Goal: Information Seeking & Learning: Learn about a topic

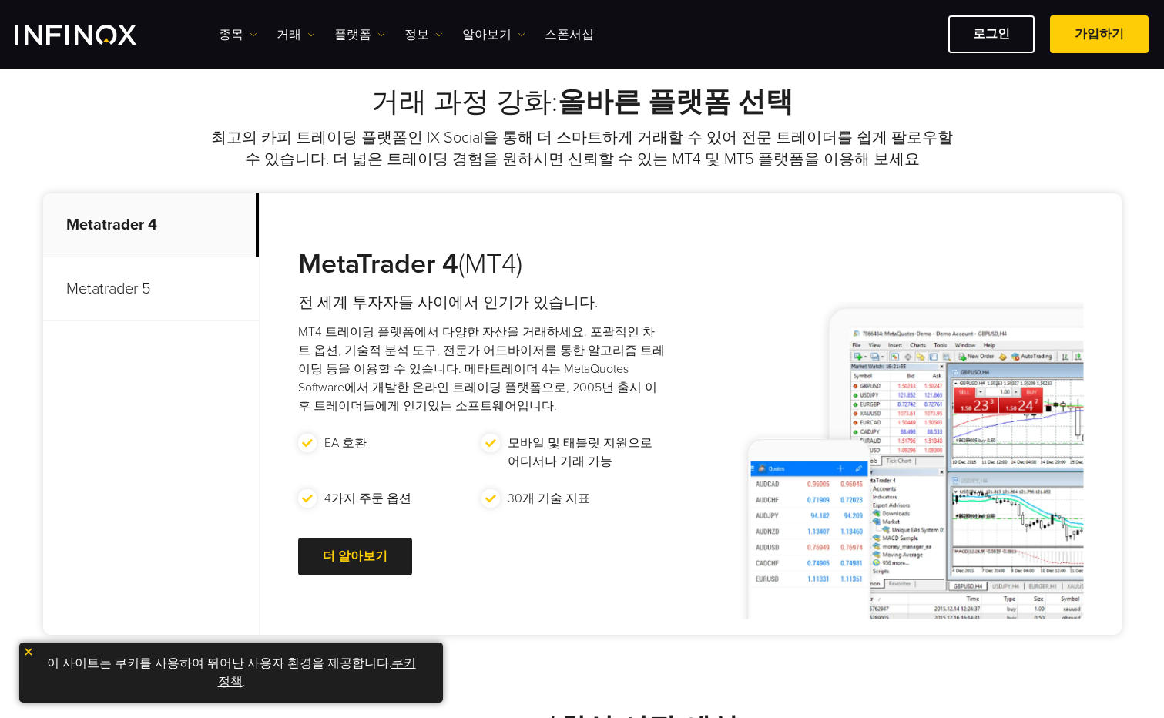
scroll to position [693, 0]
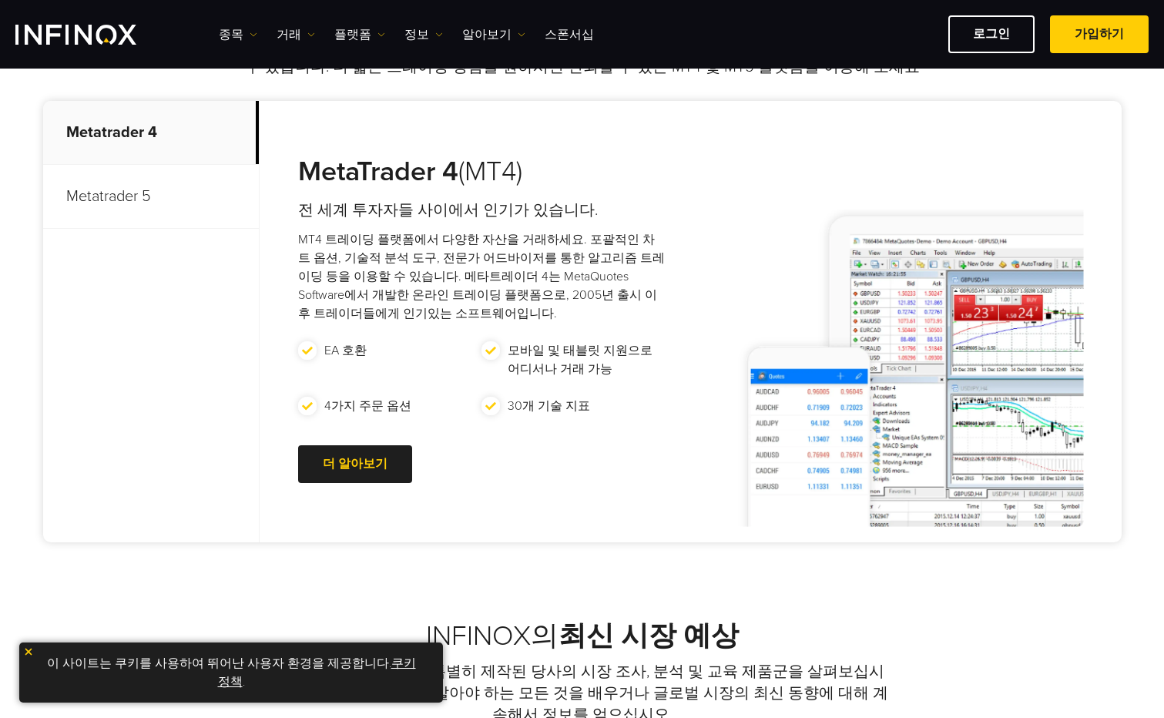
click at [102, 198] on p "Metatrader 5" at bounding box center [151, 197] width 216 height 64
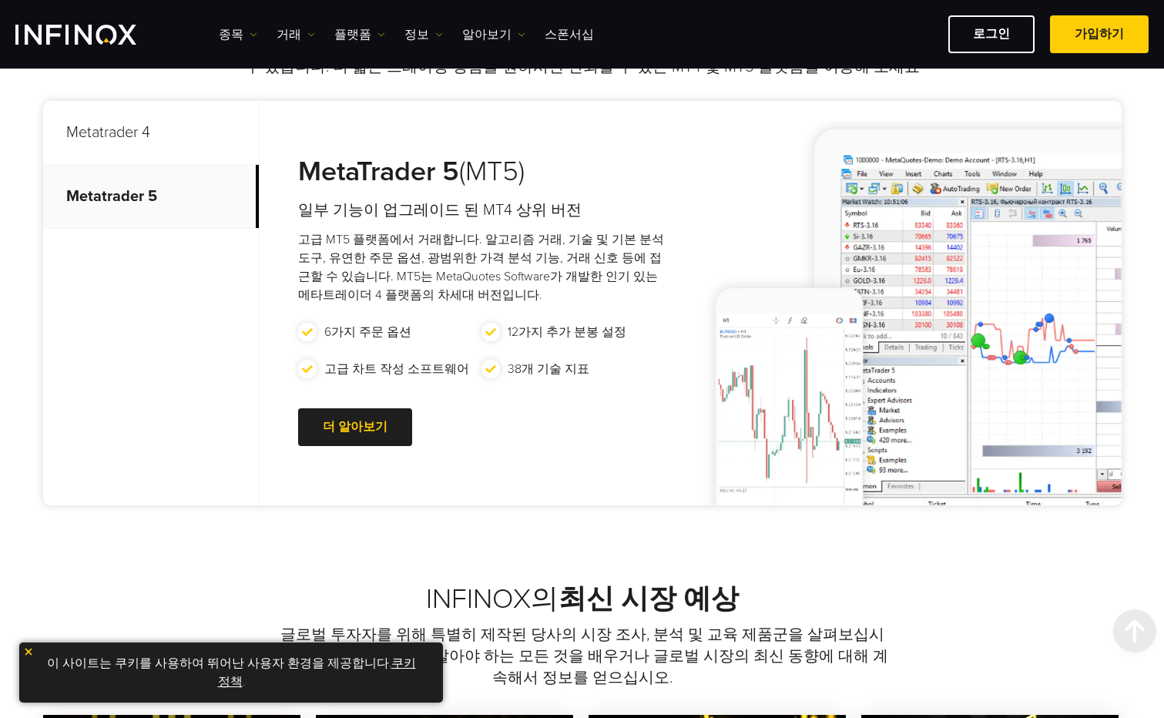
scroll to position [925, 0]
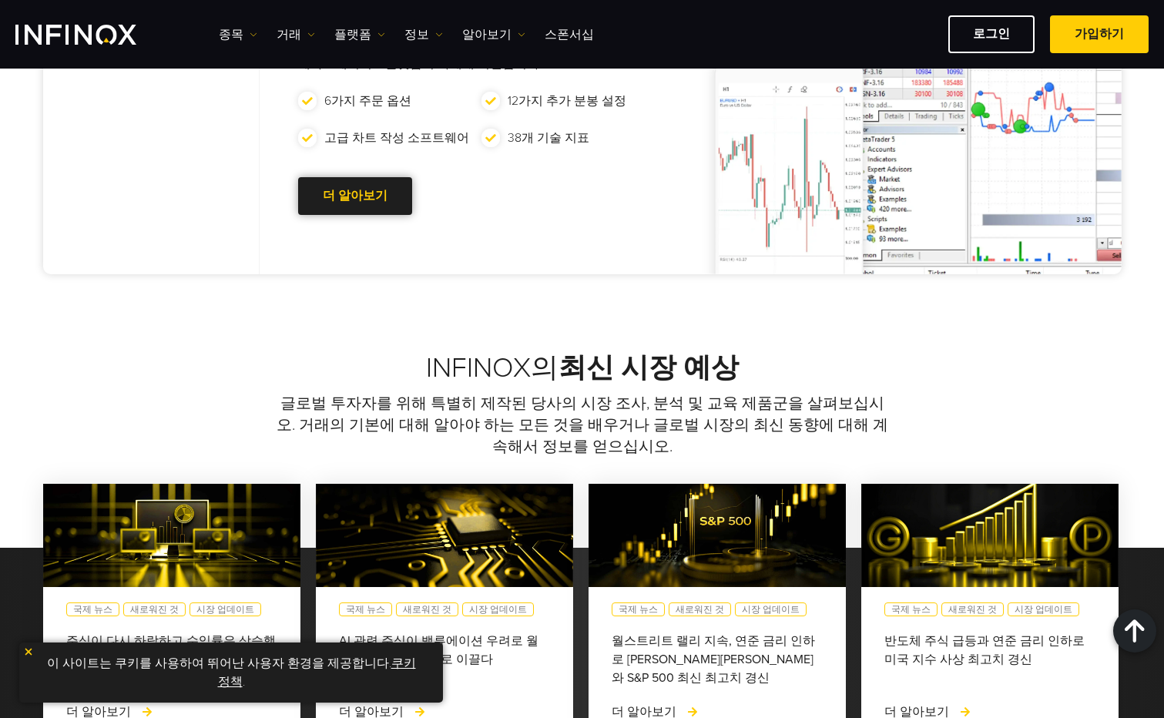
click at [354, 202] on link "더 알아보기 Go to new page" at bounding box center [355, 196] width 114 height 38
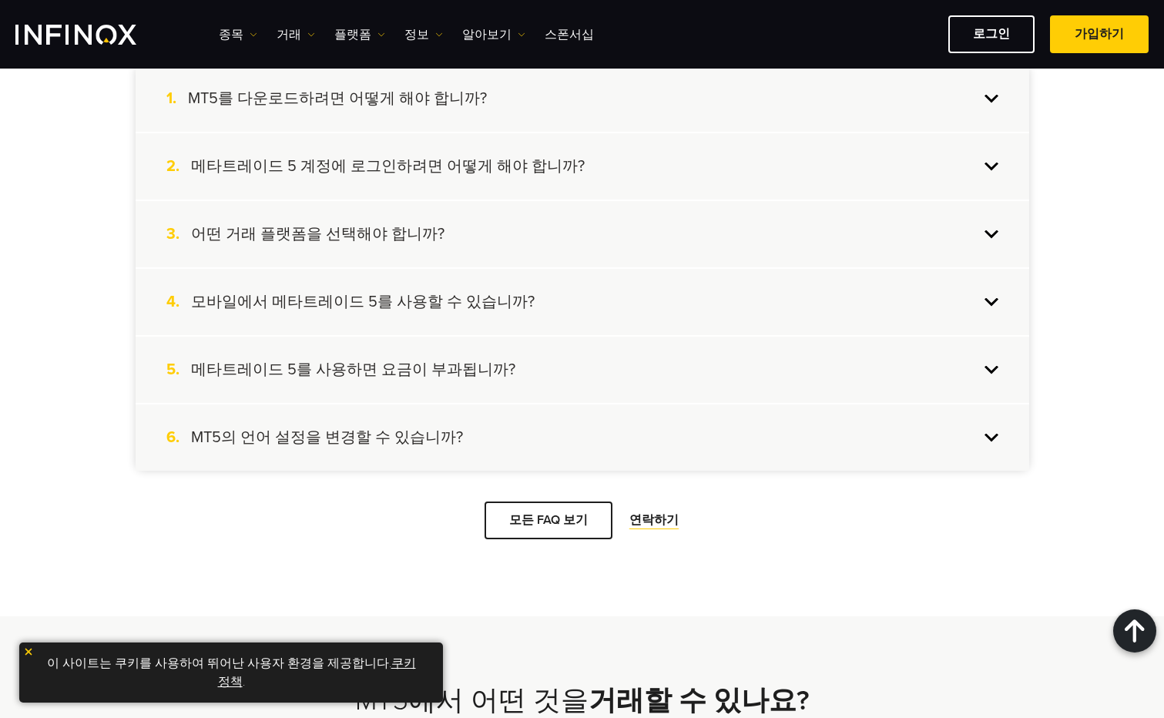
scroll to position [4238, 0]
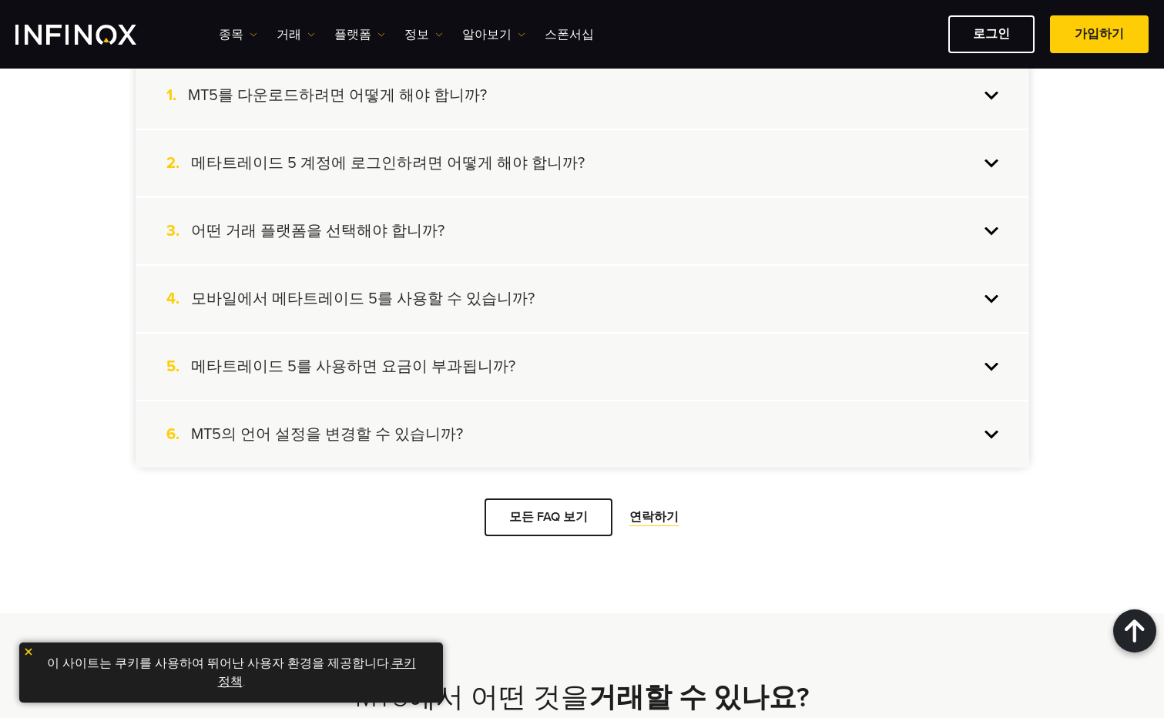
click at [400, 234] on h4 "어떤 거래 플랫폼을 선택해야 합니까?" at bounding box center [318, 231] width 254 height 20
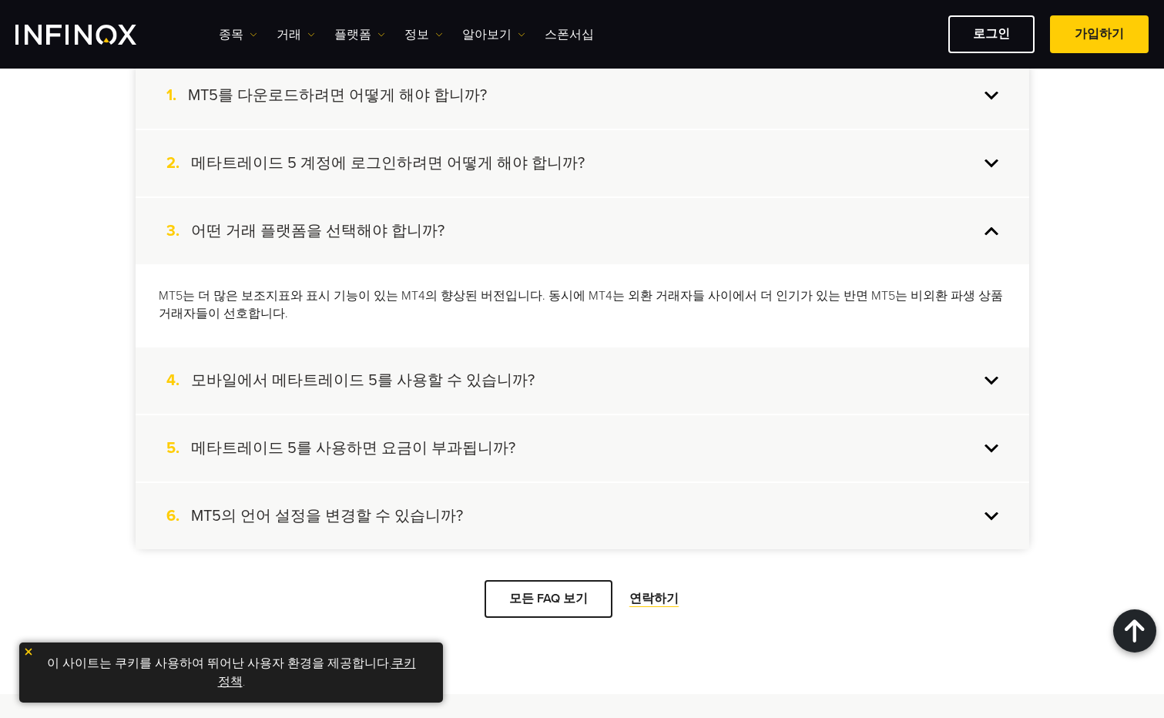
click at [360, 381] on h4 "모바일에서 메타트레이드 5를 사용할 수 있습니까?" at bounding box center [363, 380] width 344 height 20
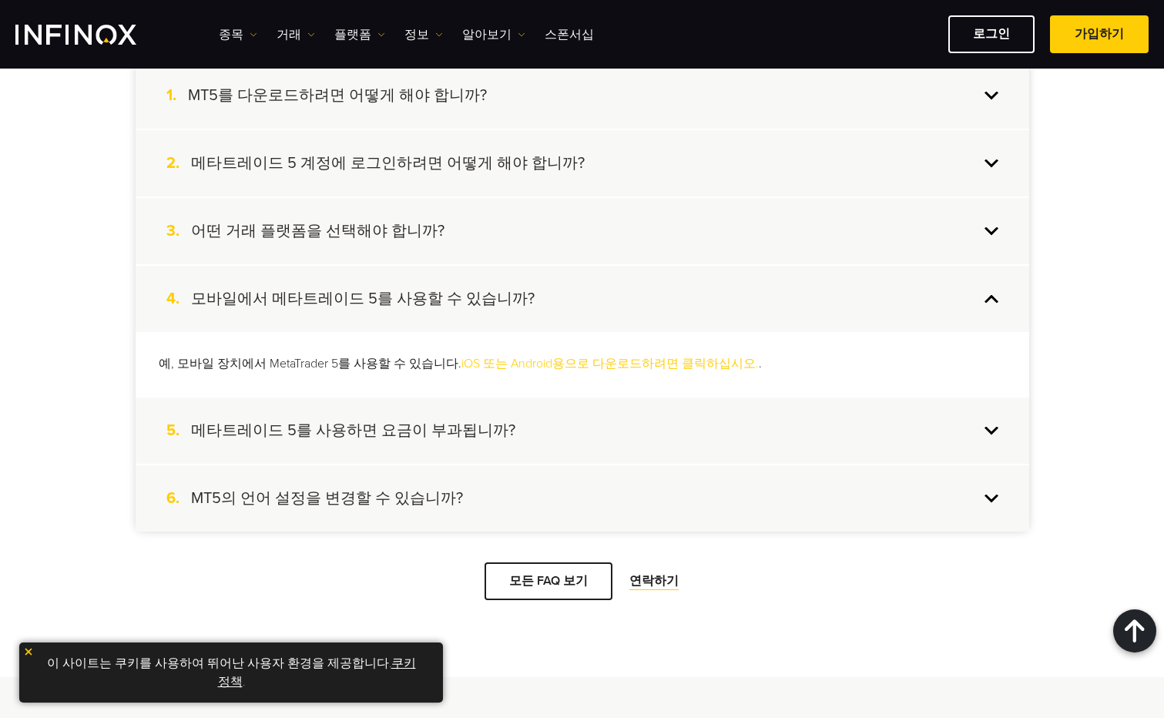
click at [398, 428] on h4 "메타트레이드 5를 사용하면 요금이 부과됩니까?" at bounding box center [353, 430] width 324 height 20
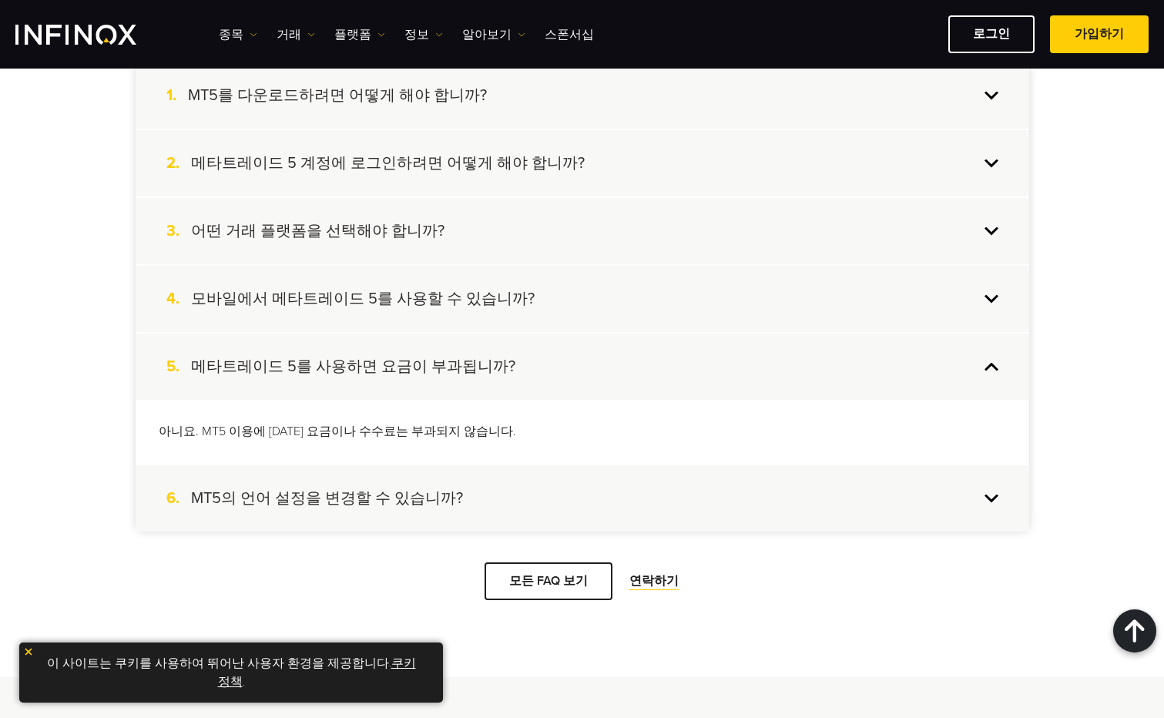
click at [388, 501] on h4 "MT5의 언어 설정을 변경할 수 있습니까?" at bounding box center [327, 498] width 272 height 20
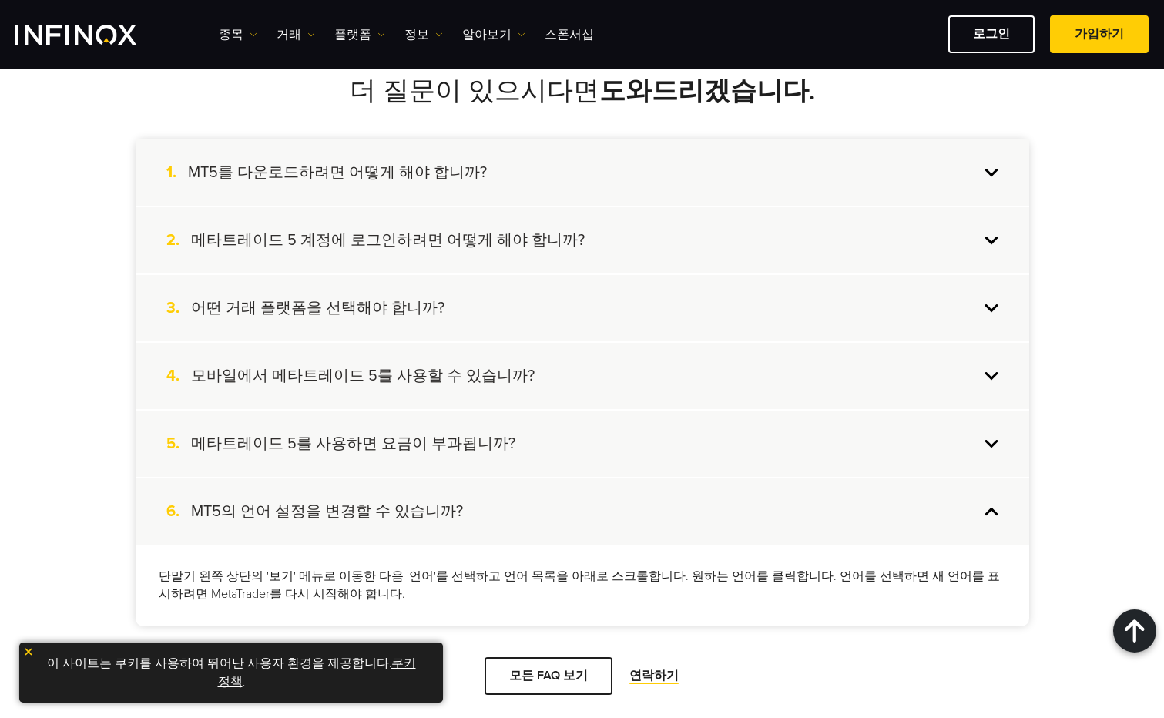
scroll to position [4084, 0]
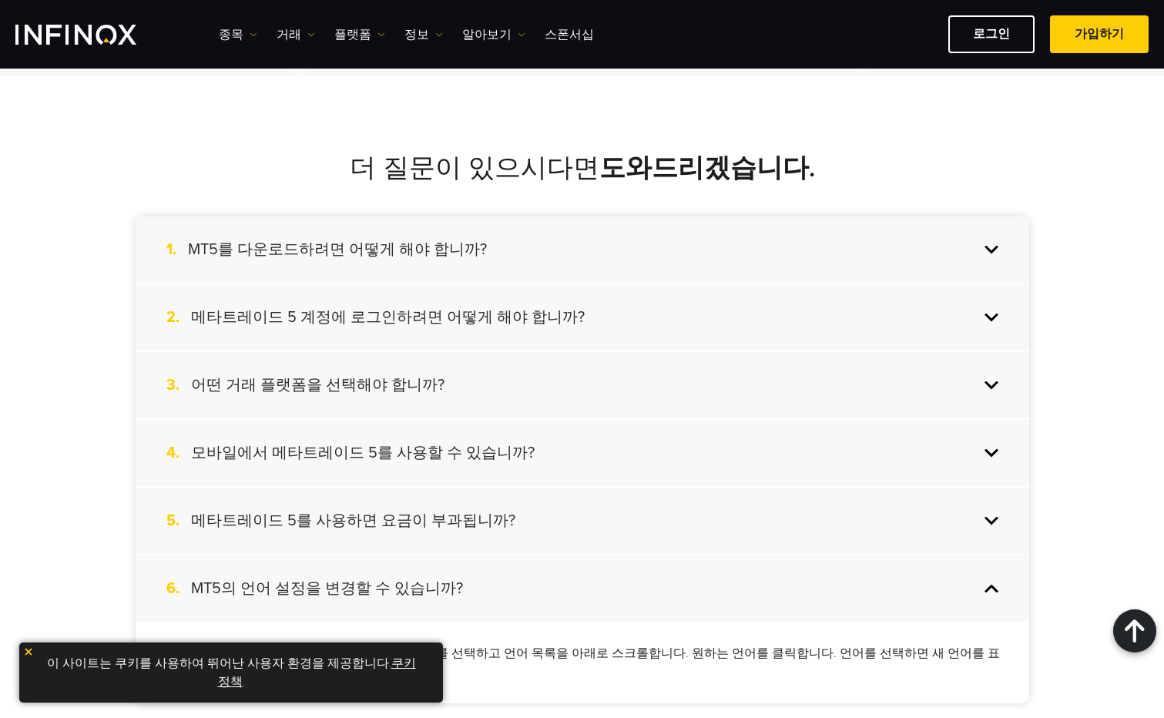
click at [374, 247] on h4 "MT5를 다운로드하려면 어떻게 해야 합니까?" at bounding box center [337, 250] width 299 height 20
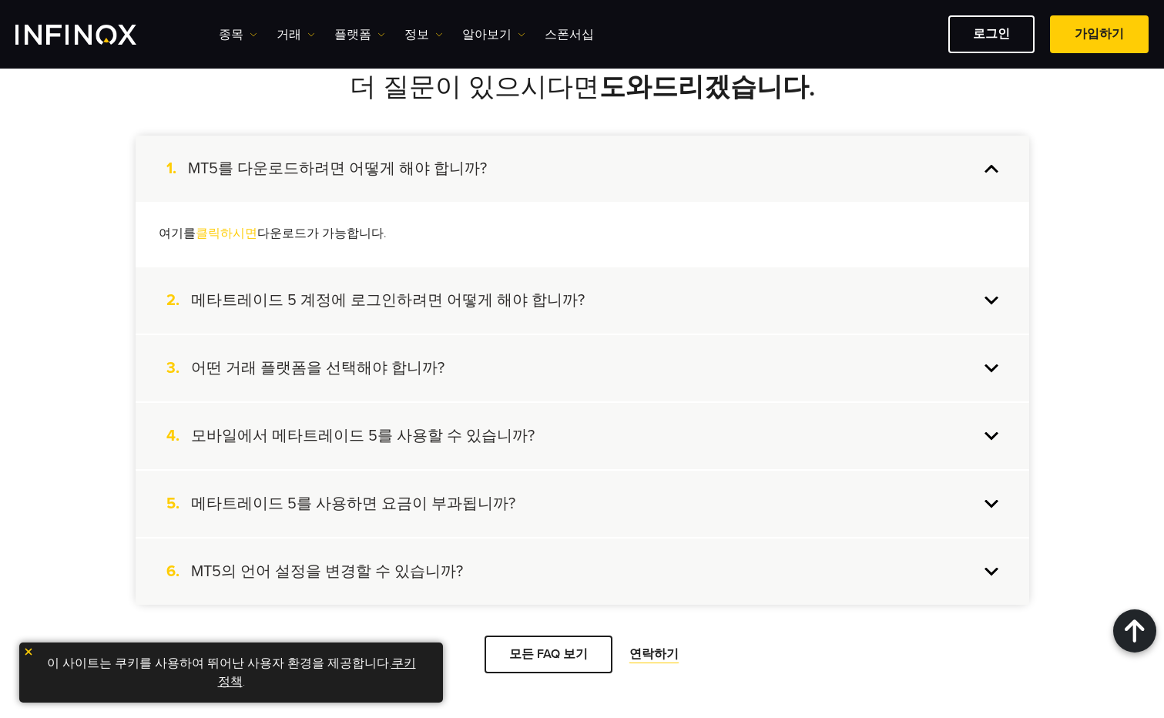
scroll to position [4238, 0]
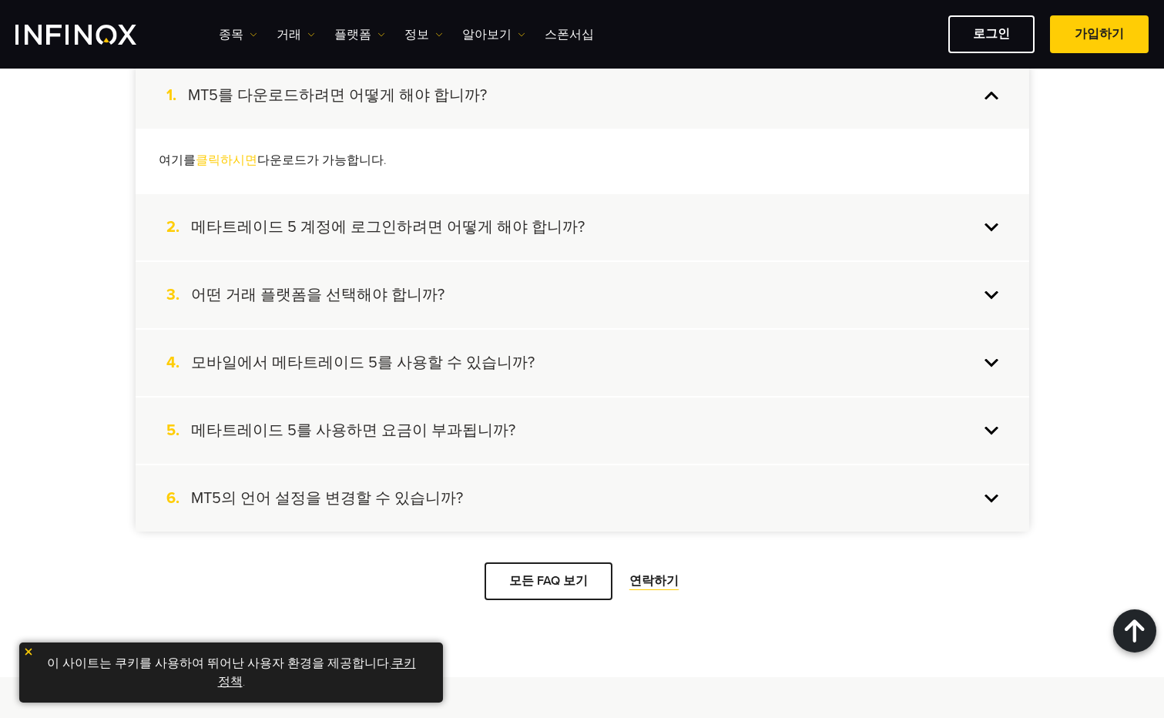
click at [478, 220] on h4 "메타트레이드 5 계정에 로그인하려면 어떻게 해야 합니까?" at bounding box center [388, 227] width 394 height 20
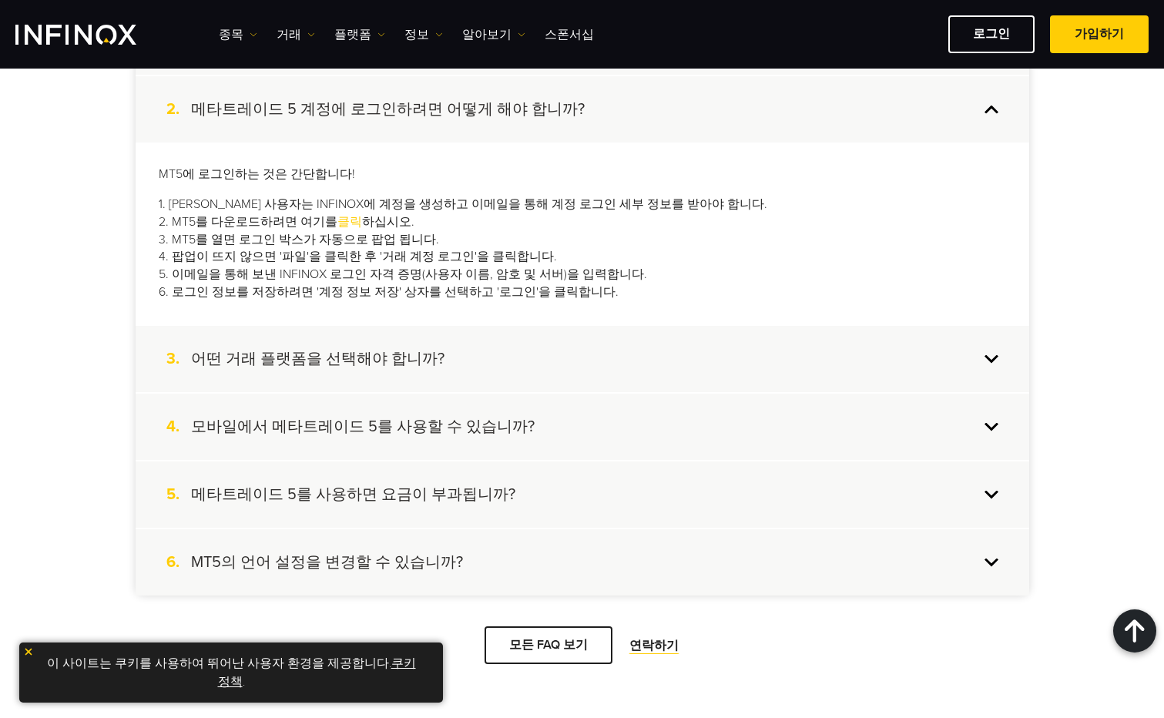
scroll to position [4315, 0]
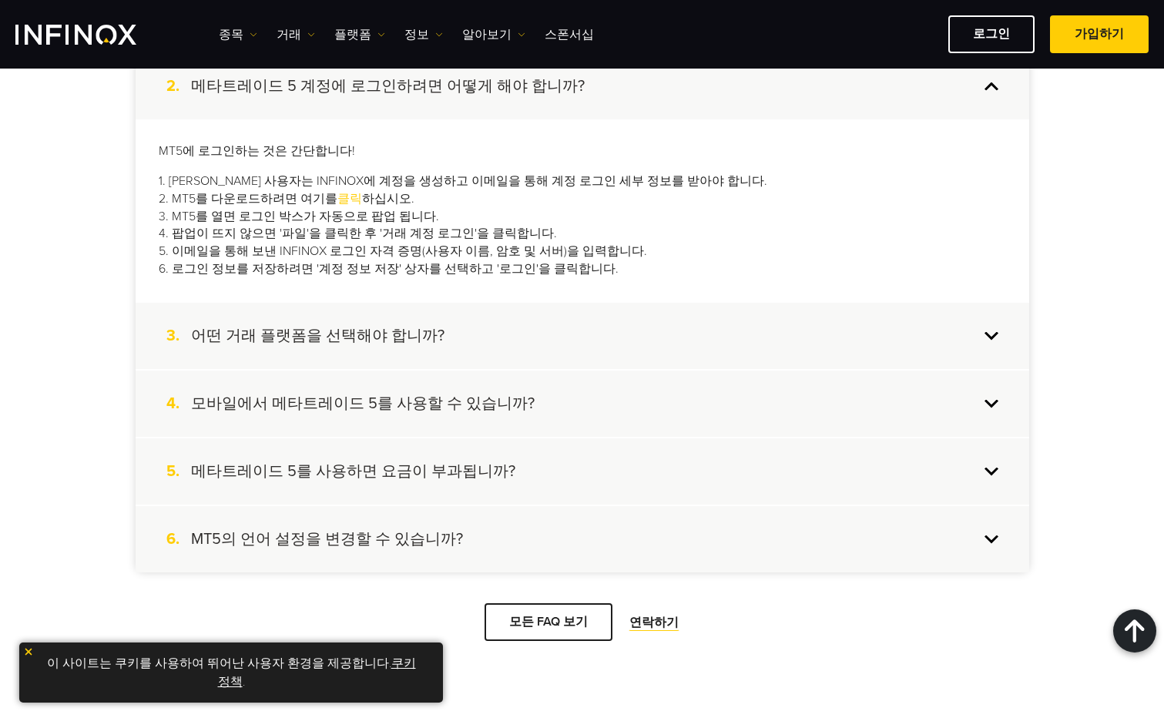
click at [344, 335] on h4 "어떤 거래 플랫폼을 선택해야 합니까?" at bounding box center [318, 336] width 254 height 20
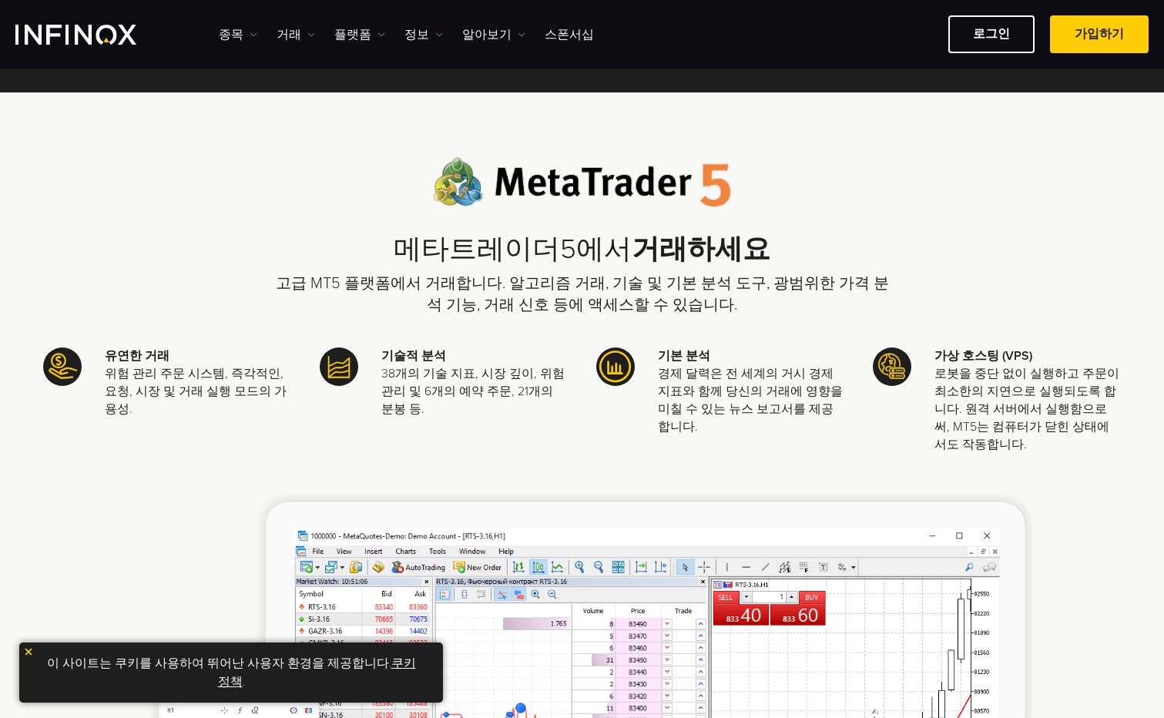
scroll to position [0, 0]
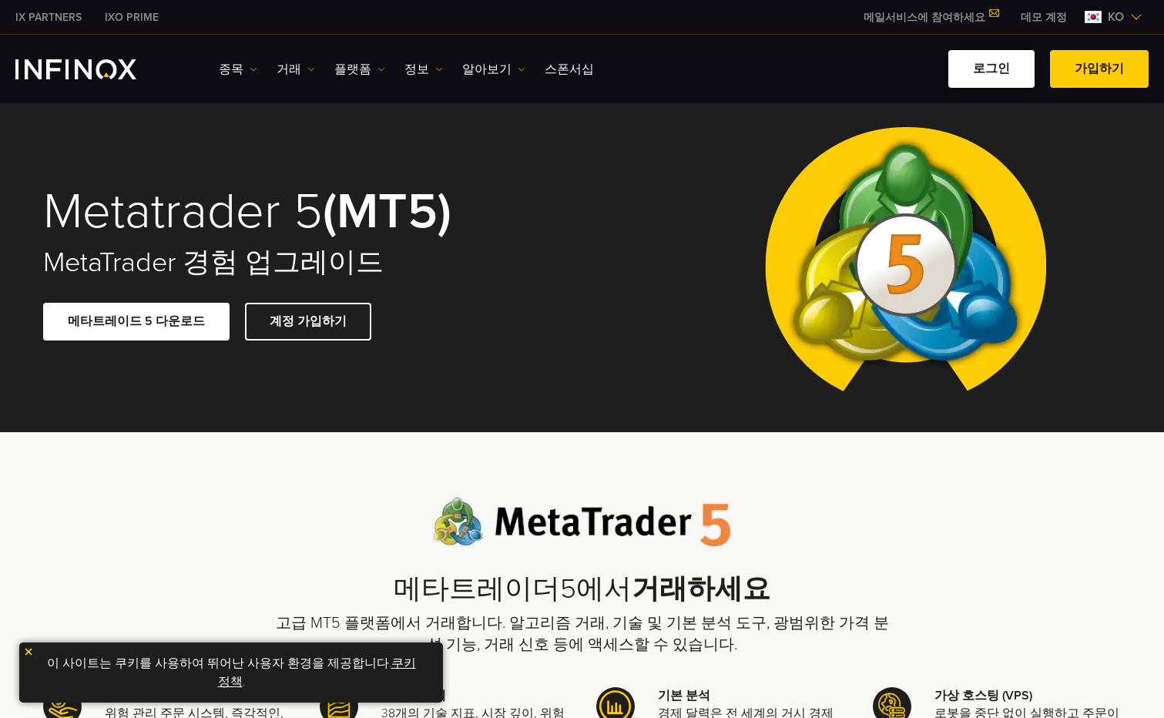
click at [987, 69] on link "로그인" at bounding box center [992, 69] width 86 height 38
